Goal: Information Seeking & Learning: Learn about a topic

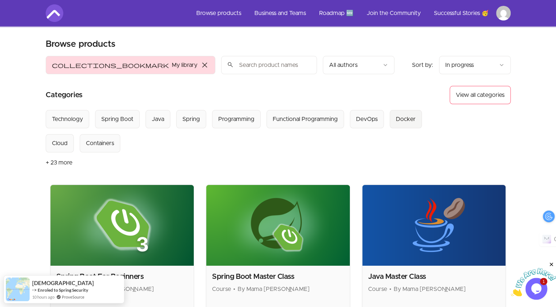
click at [402, 119] on div "Docker" at bounding box center [406, 119] width 20 height 9
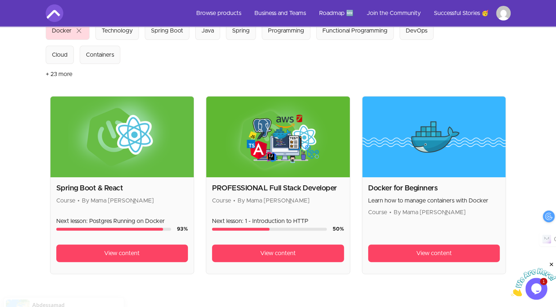
scroll to position [149, 0]
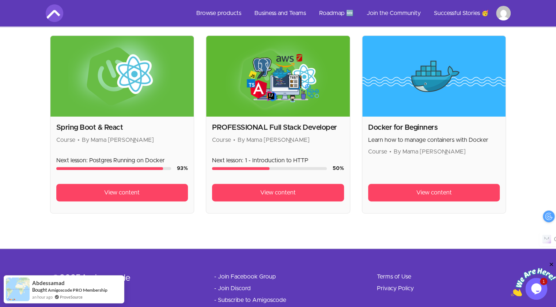
click at [461, 94] on img at bounding box center [434, 76] width 144 height 81
click at [446, 193] on span "View content" at bounding box center [433, 192] width 35 height 9
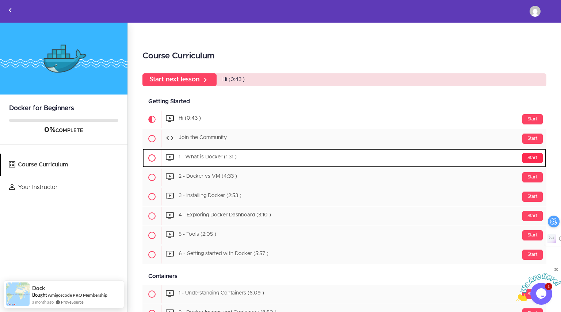
click at [524, 157] on div "Start" at bounding box center [532, 158] width 20 height 10
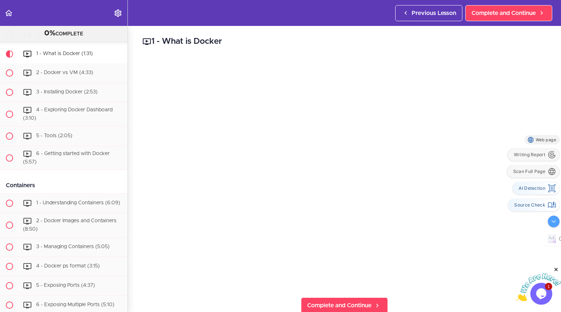
drag, startPoint x: 548, startPoint y: 291, endPoint x: 551, endPoint y: 32, distance: 259.7
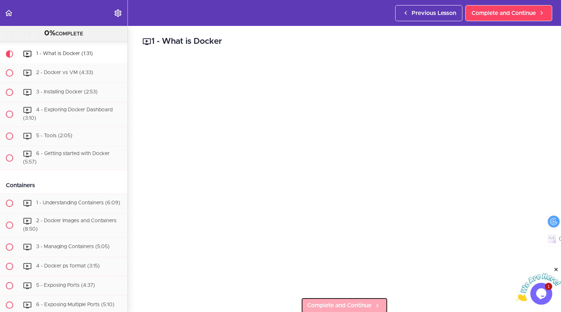
click at [364, 301] on span "Complete and Continue" at bounding box center [339, 305] width 64 height 9
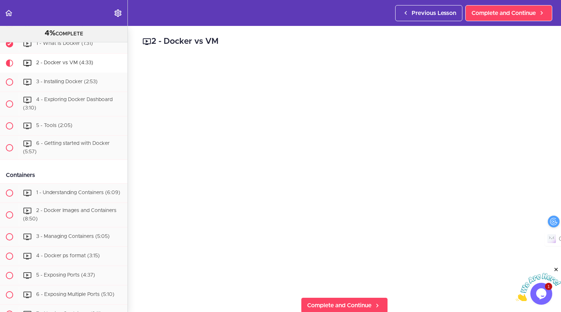
scroll to position [97, 0]
